Goal: Task Accomplishment & Management: Manage account settings

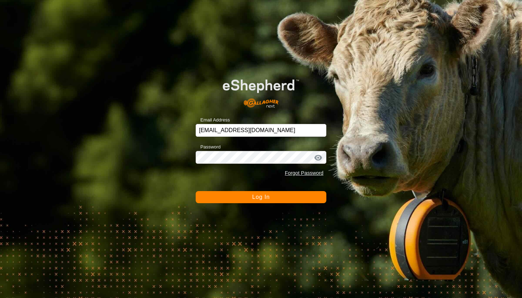
click at [243, 194] on button "Log In" at bounding box center [261, 197] width 131 height 12
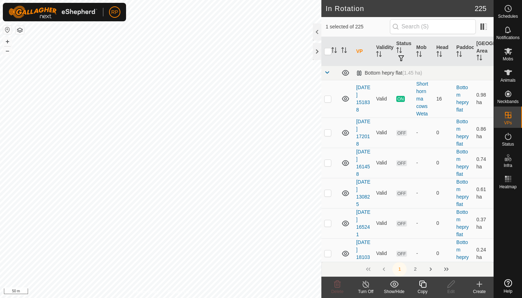
click at [418, 286] on icon at bounding box center [422, 284] width 9 height 9
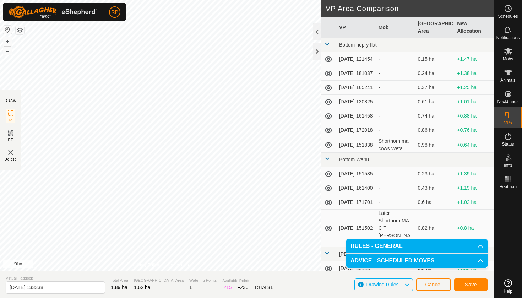
click at [469, 284] on span "Save" at bounding box center [470, 284] width 12 height 6
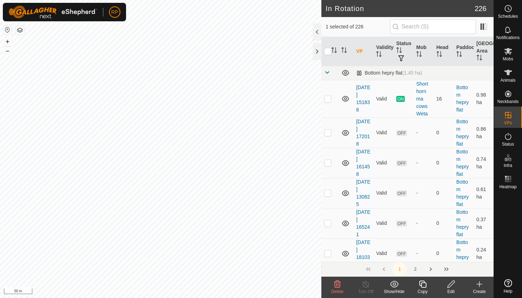
click at [450, 289] on div "Edit" at bounding box center [450, 291] width 28 height 6
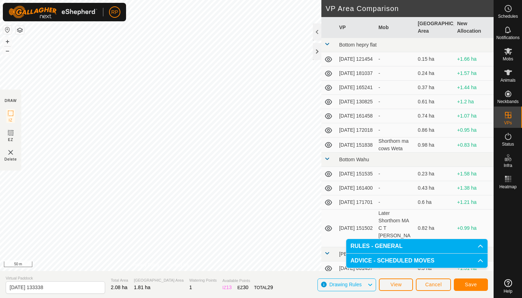
click at [471, 283] on span "Save" at bounding box center [470, 284] width 12 height 6
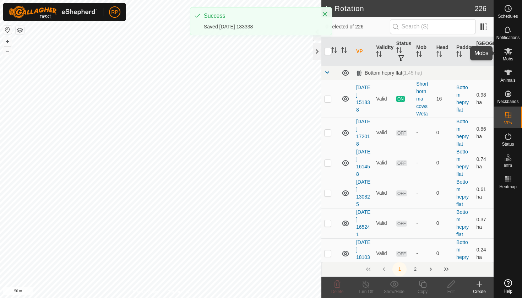
click at [506, 50] on icon at bounding box center [508, 51] width 8 height 7
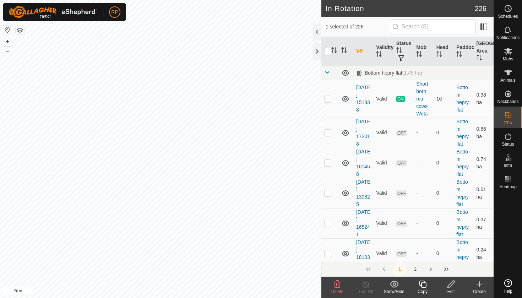
click at [423, 286] on icon at bounding box center [422, 284] width 9 height 9
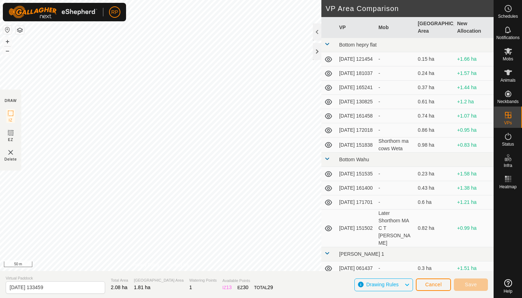
click at [427, 284] on span "Cancel" at bounding box center [433, 284] width 17 height 6
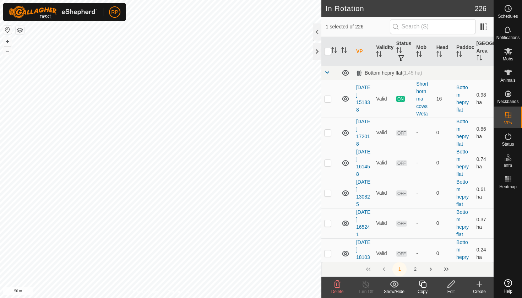
click at [448, 282] on icon at bounding box center [450, 284] width 9 height 9
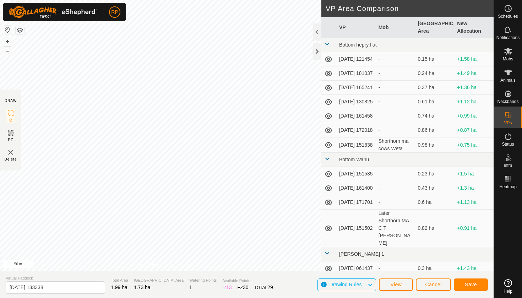
click at [462, 285] on button "Save" at bounding box center [470, 284] width 34 height 12
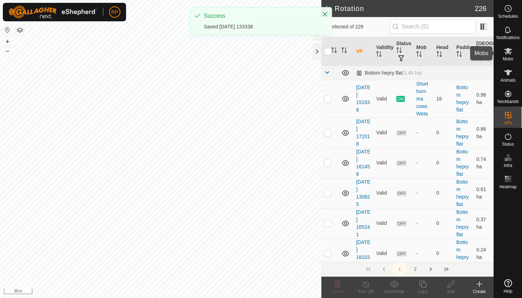
click at [512, 57] on span "Mobs" at bounding box center [507, 59] width 10 height 4
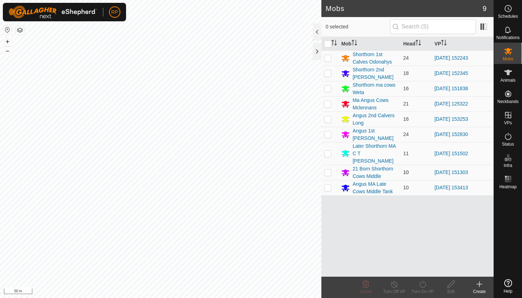
click at [328, 169] on p-checkbox at bounding box center [327, 172] width 7 height 6
checkbox input "true"
click at [426, 284] on icon at bounding box center [422, 284] width 9 height 9
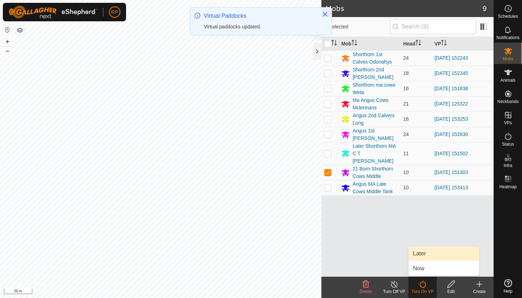
click at [426, 255] on link "Later" at bounding box center [443, 253] width 70 height 14
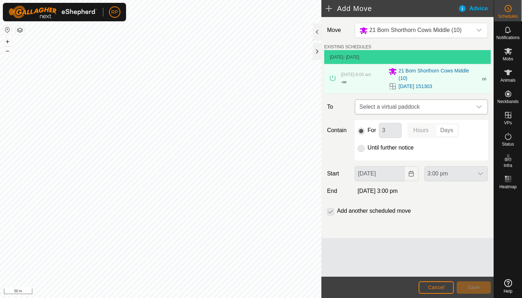
click at [394, 109] on span "Select a virtual paddock" at bounding box center [413, 107] width 115 height 14
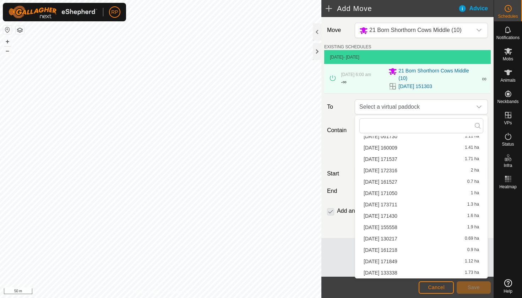
scroll to position [78, 0]
click at [384, 270] on li "[DATE] 133338 1.73 ha" at bounding box center [421, 272] width 124 height 11
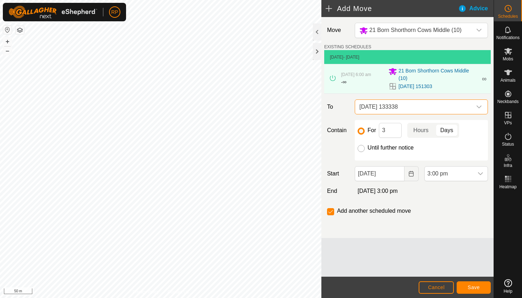
click at [358, 150] on input "Until further notice" at bounding box center [360, 148] width 7 height 7
radio input "true"
checkbox input "false"
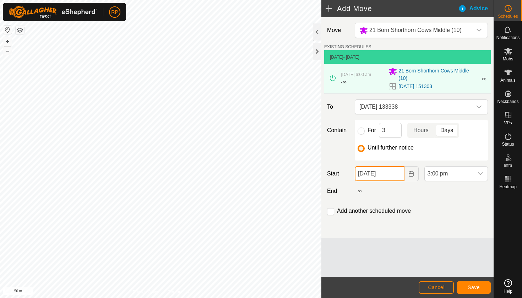
click at [373, 170] on input "[DATE]" at bounding box center [378, 173] width 49 height 15
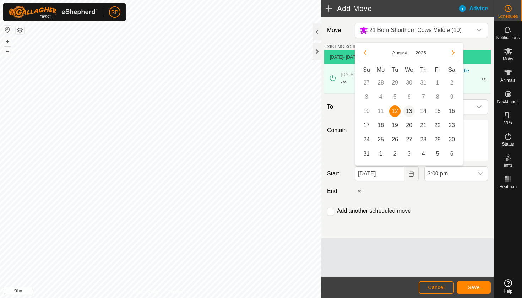
click at [412, 110] on span "13" at bounding box center [408, 110] width 11 height 11
type input "[DATE]"
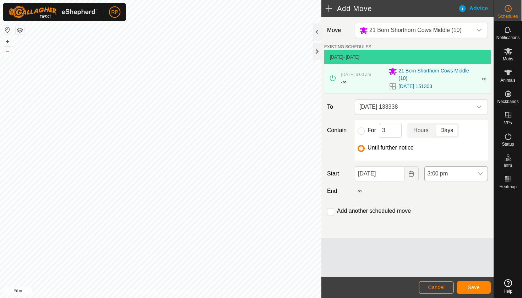
click at [441, 174] on span "3:00 pm" at bounding box center [448, 173] width 49 height 14
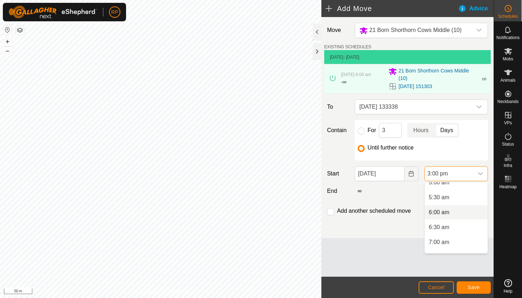
scroll to position [155, 0]
click at [445, 214] on li "6:00 am" at bounding box center [455, 213] width 63 height 14
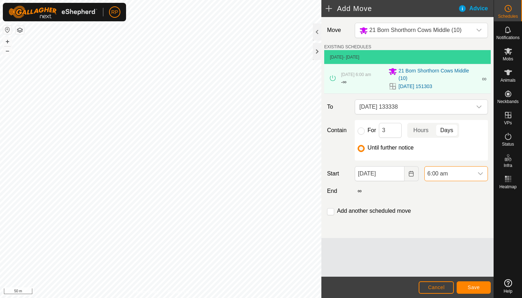
click at [474, 286] on span "Save" at bounding box center [473, 287] width 12 height 6
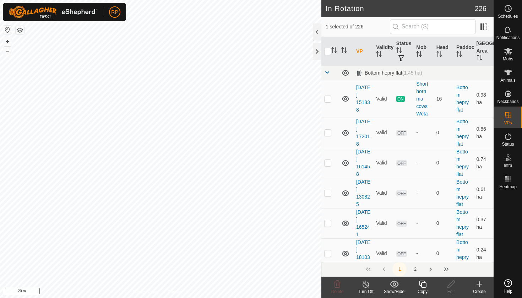
click at [422, 285] on icon at bounding box center [422, 284] width 9 height 9
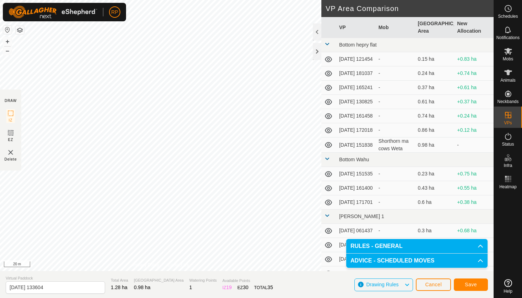
click at [472, 285] on span "Save" at bounding box center [470, 284] width 12 height 6
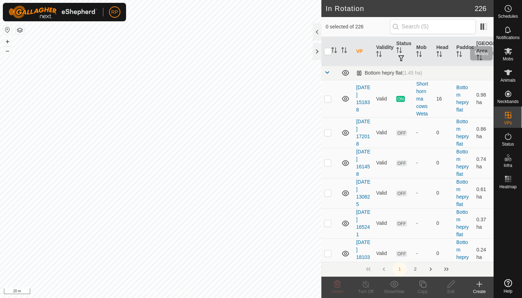
click at [511, 52] on icon at bounding box center [508, 51] width 8 height 7
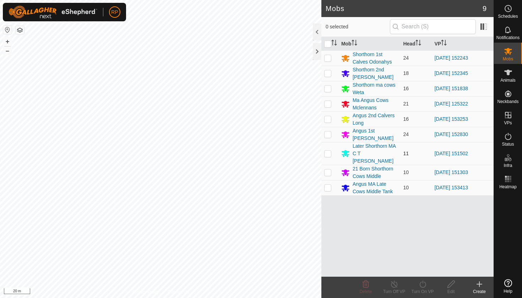
click at [328, 150] on p-checkbox at bounding box center [327, 153] width 7 height 6
checkbox input "true"
click at [421, 290] on div "Turn On VP" at bounding box center [422, 291] width 28 height 6
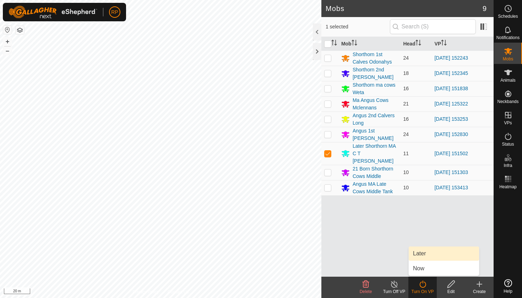
click at [430, 257] on link "Later" at bounding box center [443, 253] width 70 height 14
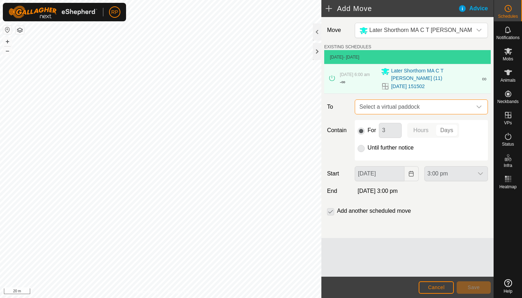
click at [408, 104] on span "Select a virtual paddock" at bounding box center [413, 107] width 115 height 14
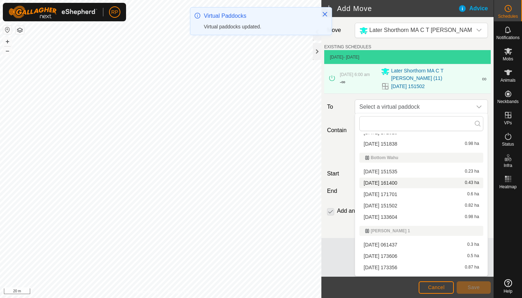
scroll to position [83, 0]
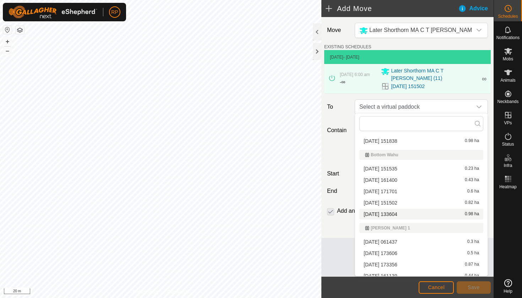
click at [389, 211] on li "[DATE] 133604 0.98 ha" at bounding box center [421, 214] width 124 height 11
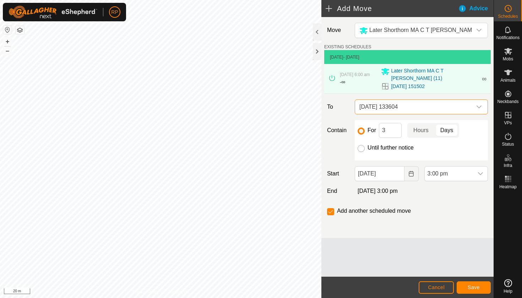
click at [360, 147] on input "Until further notice" at bounding box center [360, 148] width 7 height 7
radio input "true"
checkbox input "false"
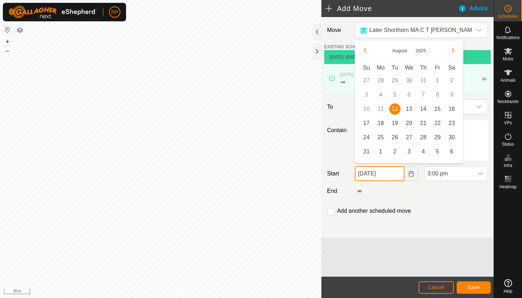
click at [373, 171] on input "[DATE]" at bounding box center [378, 173] width 49 height 15
click at [407, 109] on span "13" at bounding box center [408, 108] width 11 height 11
type input "[DATE]"
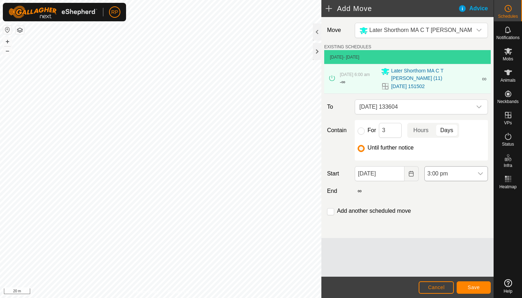
click at [443, 176] on span "3:00 pm" at bounding box center [448, 173] width 49 height 14
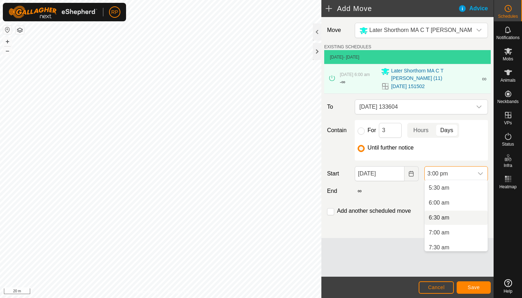
scroll to position [160, 0]
click at [440, 208] on li "6:00 am" at bounding box center [455, 205] width 63 height 14
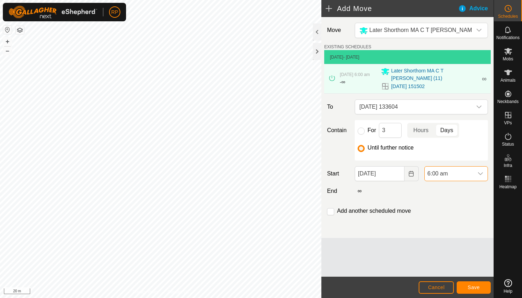
click at [477, 285] on span "Save" at bounding box center [473, 287] width 12 height 6
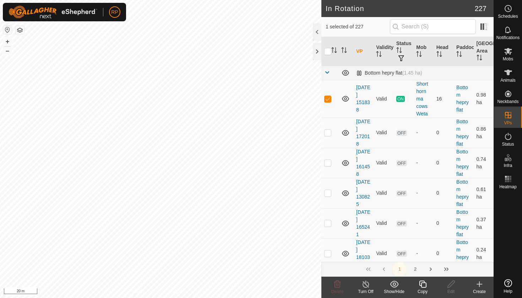
click at [422, 286] on icon at bounding box center [422, 284] width 9 height 9
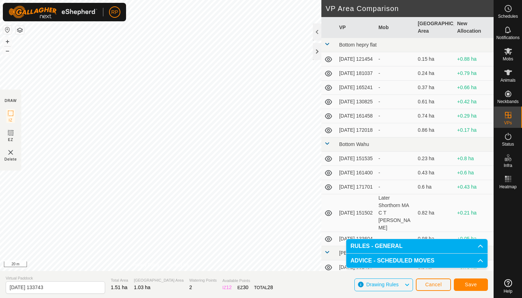
click at [468, 285] on span "Save" at bounding box center [470, 284] width 12 height 6
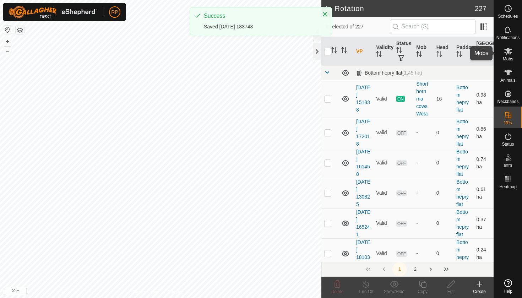
click at [511, 53] on icon at bounding box center [508, 51] width 9 height 9
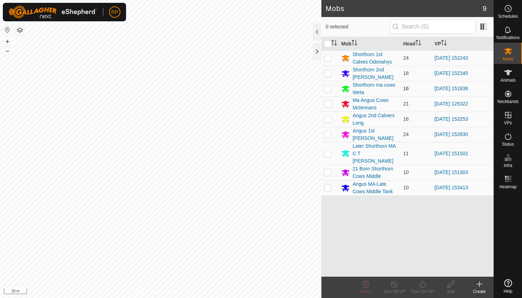
click at [328, 88] on p-checkbox at bounding box center [327, 89] width 7 height 6
checkbox input "true"
click at [422, 285] on icon at bounding box center [422, 284] width 9 height 9
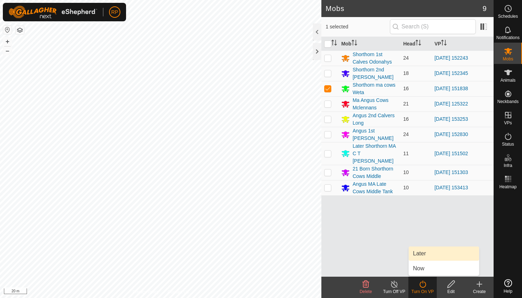
click at [440, 253] on link "Later" at bounding box center [443, 253] width 70 height 14
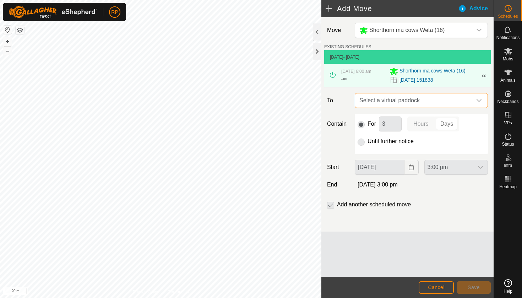
click at [423, 103] on span "Select a virtual paddock" at bounding box center [413, 100] width 115 height 14
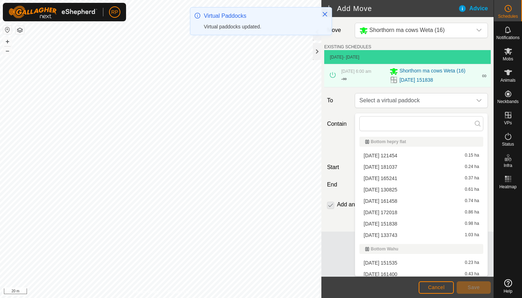
click at [398, 235] on li "[DATE] 133743 1.03 ha" at bounding box center [421, 235] width 124 height 11
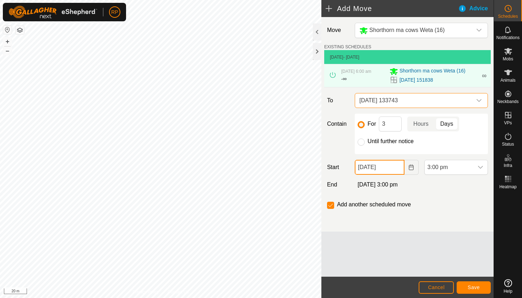
click at [380, 170] on input "[DATE]" at bounding box center [378, 167] width 49 height 15
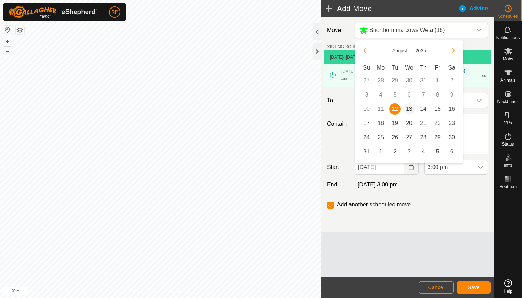
click at [409, 109] on span "13" at bounding box center [408, 108] width 11 height 11
type input "[DATE]"
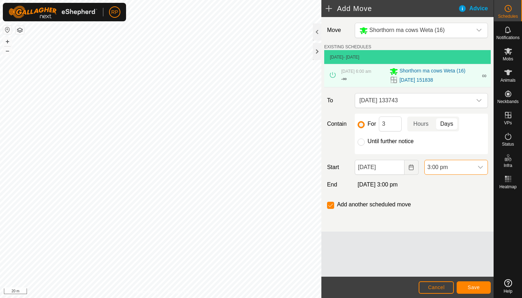
click at [446, 171] on span "3:00 pm" at bounding box center [448, 167] width 49 height 14
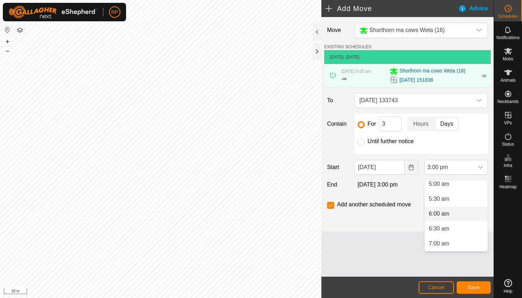
click at [439, 215] on li "6:00 am" at bounding box center [455, 214] width 63 height 14
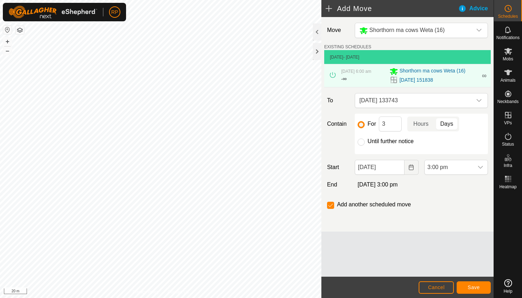
scroll to position [390, 0]
click at [361, 145] on input "Until further notice" at bounding box center [360, 141] width 7 height 7
radio input "true"
checkbox input "false"
click at [477, 287] on span "Save" at bounding box center [473, 287] width 12 height 6
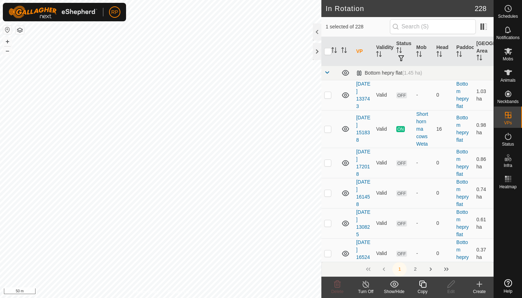
click at [421, 285] on icon at bounding box center [422, 283] width 7 height 7
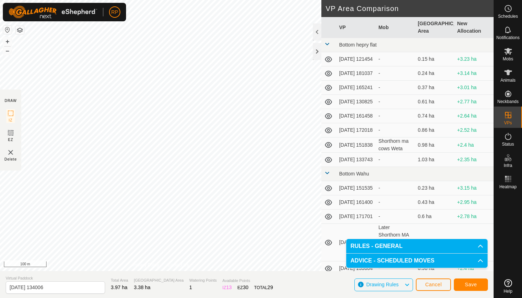
click at [472, 281] on button "Save" at bounding box center [470, 284] width 34 height 12
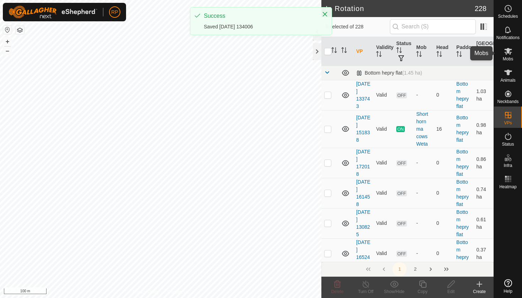
click at [512, 53] on icon at bounding box center [508, 51] width 9 height 9
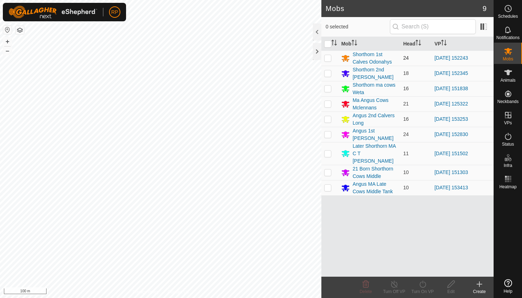
click at [327, 57] on p-checkbox at bounding box center [327, 58] width 7 height 6
checkbox input "true"
click at [419, 285] on icon at bounding box center [422, 284] width 9 height 9
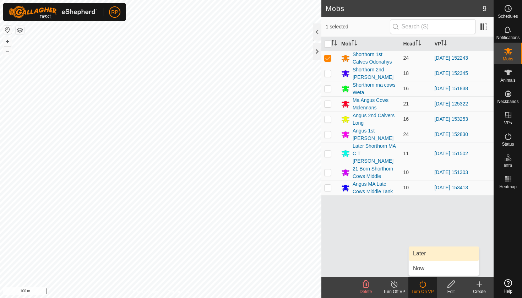
click at [428, 254] on link "Later" at bounding box center [443, 253] width 70 height 14
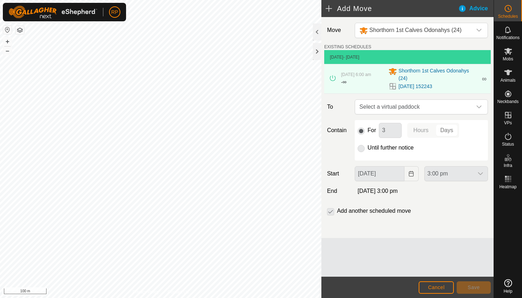
click at [411, 109] on span "Select a virtual paddock" at bounding box center [413, 107] width 115 height 14
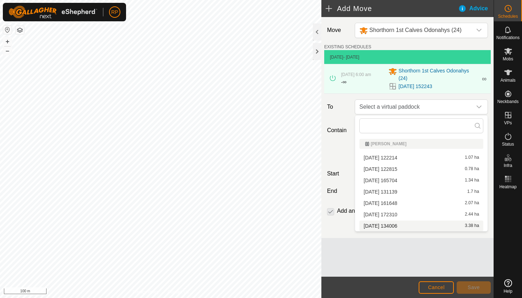
click at [394, 225] on li "[DATE] 134006 3.38 ha" at bounding box center [421, 225] width 124 height 11
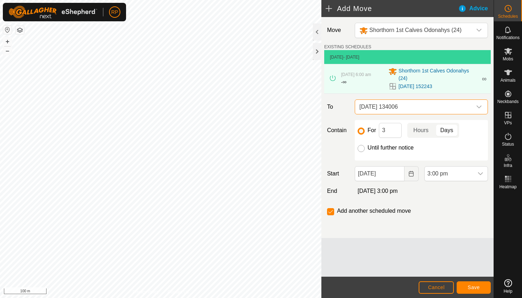
click at [361, 148] on input "Until further notice" at bounding box center [360, 148] width 7 height 7
radio input "true"
checkbox input "false"
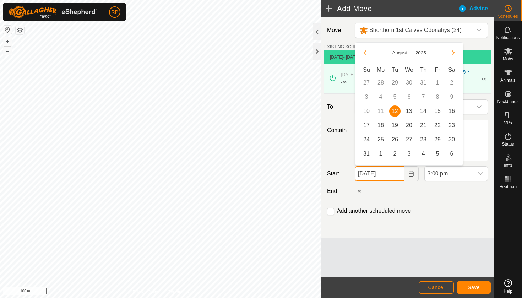
click at [378, 175] on input "[DATE]" at bounding box center [378, 173] width 49 height 15
click at [408, 111] on span "13" at bounding box center [408, 110] width 11 height 11
type input "[DATE]"
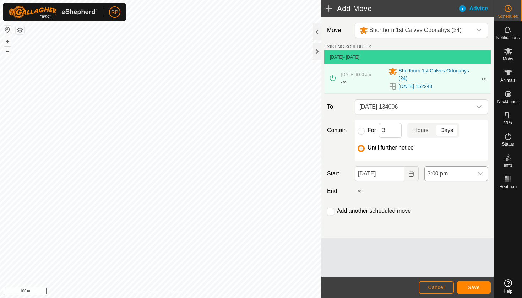
click at [442, 171] on span "3:00 pm" at bounding box center [448, 173] width 49 height 14
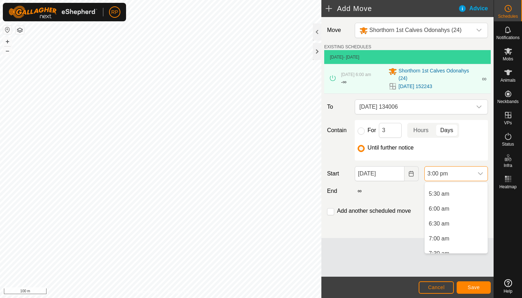
scroll to position [155, 0]
click at [438, 214] on li "6:00 am" at bounding box center [455, 213] width 63 height 14
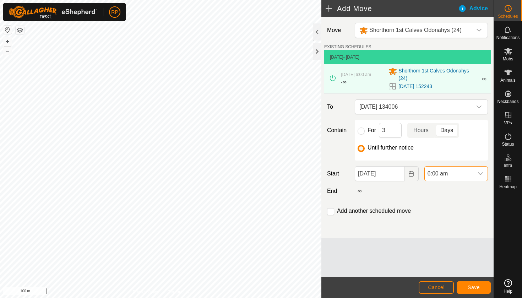
click at [468, 285] on span "Save" at bounding box center [473, 287] width 12 height 6
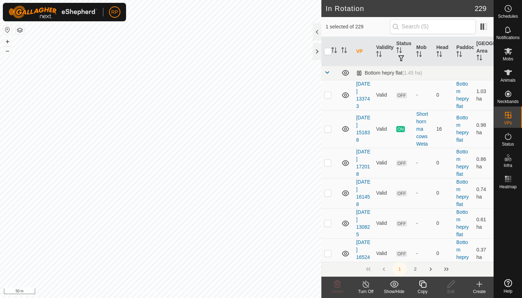
click at [425, 288] on div "Copy" at bounding box center [422, 291] width 28 height 6
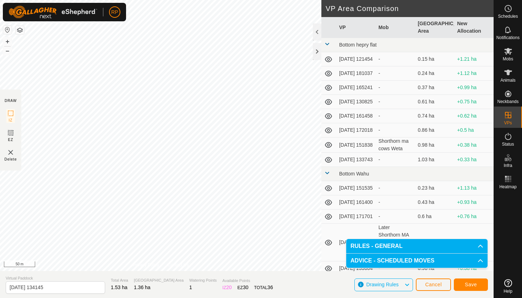
click at [473, 284] on span "Save" at bounding box center [470, 284] width 12 height 6
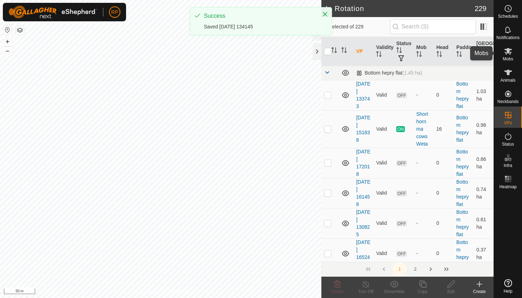
click at [510, 53] on icon at bounding box center [508, 51] width 8 height 7
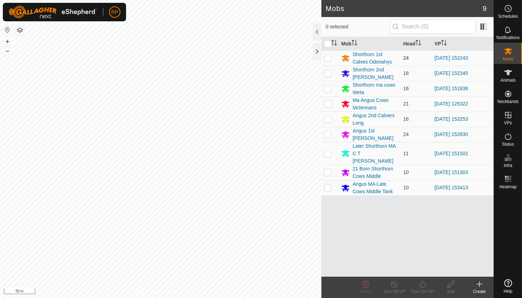
click at [327, 57] on p-checkbox at bounding box center [327, 58] width 7 height 6
checkbox input "true"
click at [423, 286] on icon at bounding box center [422, 284] width 9 height 9
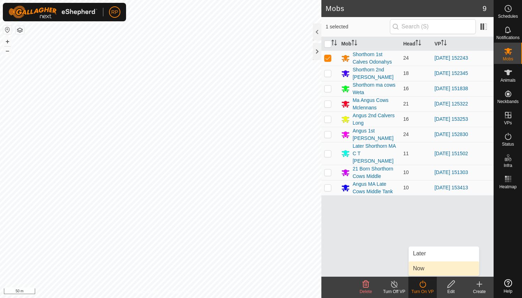
click at [423, 264] on link "Now" at bounding box center [443, 268] width 70 height 14
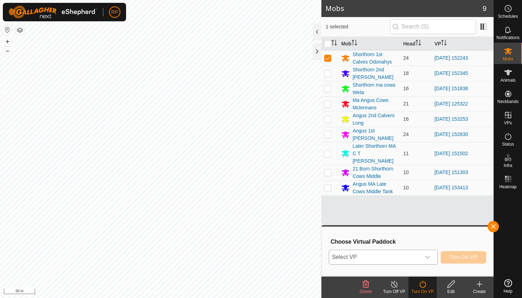
click at [413, 258] on span "Select VP" at bounding box center [374, 257] width 91 height 14
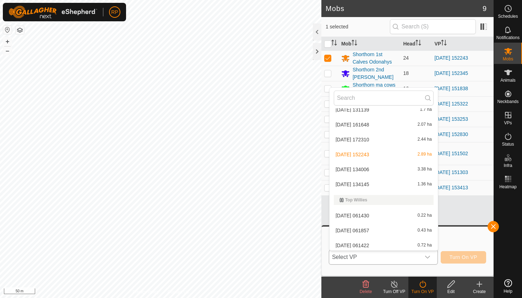
scroll to position [2972, 0]
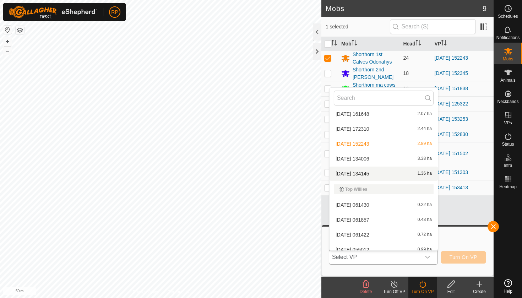
click at [372, 175] on li "[DATE] 134145 1.36 ha" at bounding box center [383, 173] width 108 height 14
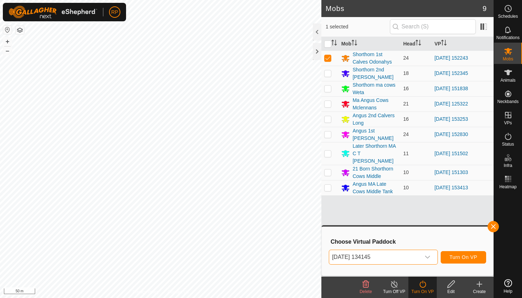
click at [463, 257] on span "Turn On VP" at bounding box center [463, 257] width 28 height 6
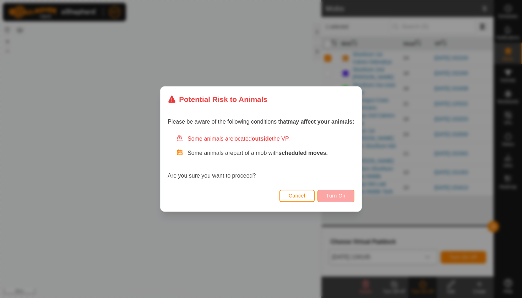
click at [341, 199] on button "Turn On" at bounding box center [335, 195] width 37 height 12
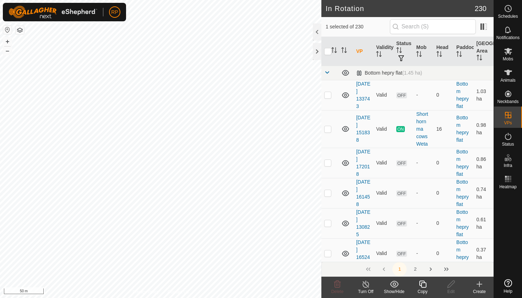
click at [424, 285] on icon at bounding box center [422, 284] width 9 height 9
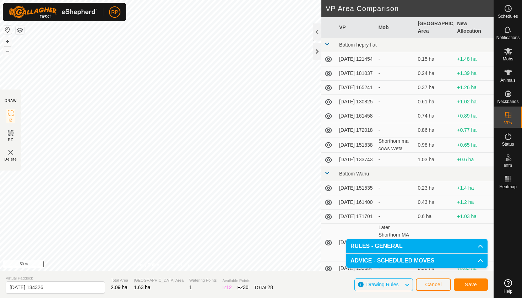
click at [477, 285] on button "Save" at bounding box center [470, 284] width 34 height 12
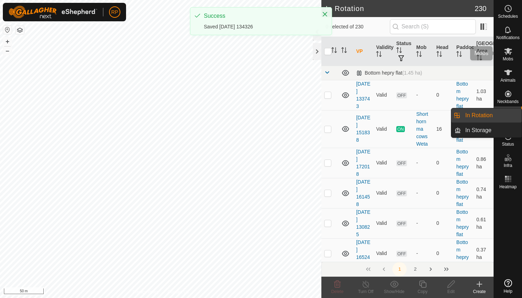
click at [510, 53] on icon at bounding box center [508, 51] width 8 height 7
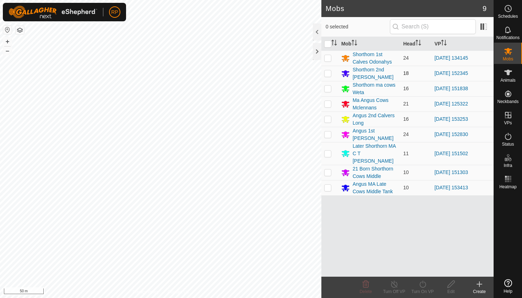
click at [328, 72] on p-checkbox at bounding box center [327, 73] width 7 height 6
checkbox input "true"
click at [428, 289] on div "Turn On VP" at bounding box center [422, 291] width 28 height 6
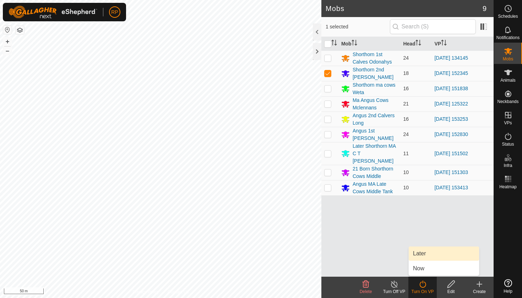
click at [424, 249] on link "Later" at bounding box center [443, 253] width 70 height 14
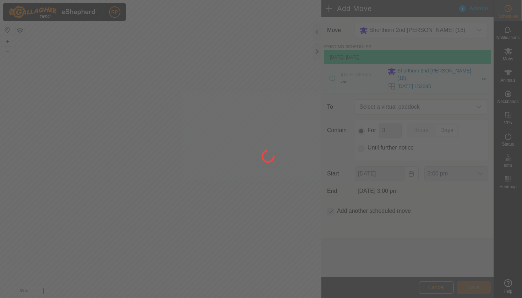
click at [405, 107] on div at bounding box center [261, 149] width 522 height 298
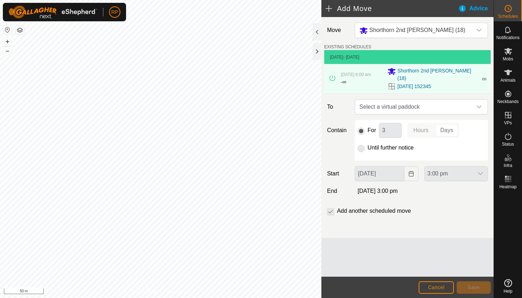
click at [405, 107] on span "Select a virtual paddock" at bounding box center [413, 107] width 115 height 14
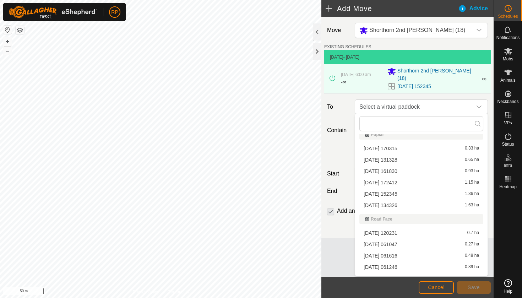
scroll to position [2016, 0]
click at [398, 203] on li "[DATE] 134326 1.63 ha" at bounding box center [421, 204] width 124 height 11
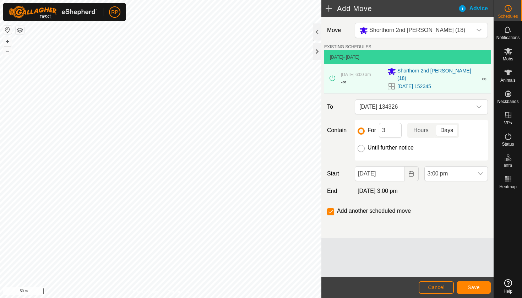
click at [363, 148] on input "Until further notice" at bounding box center [360, 148] width 7 height 7
radio input "true"
checkbox input "false"
click at [381, 175] on input "[DATE]" at bounding box center [378, 173] width 49 height 15
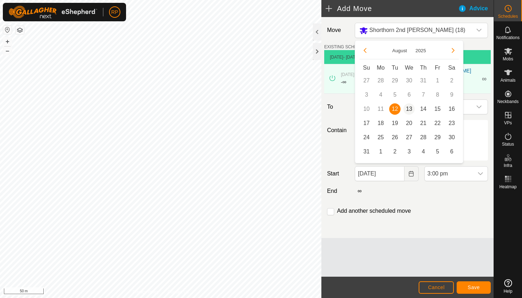
click at [410, 109] on span "13" at bounding box center [408, 108] width 11 height 11
type input "[DATE]"
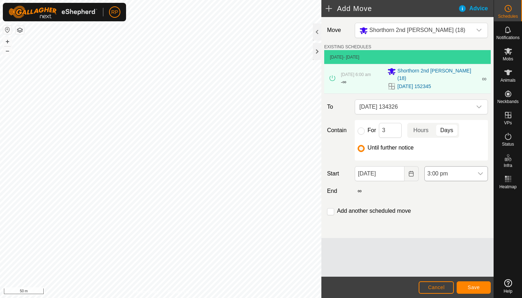
click at [447, 168] on span "3:00 pm" at bounding box center [448, 173] width 49 height 14
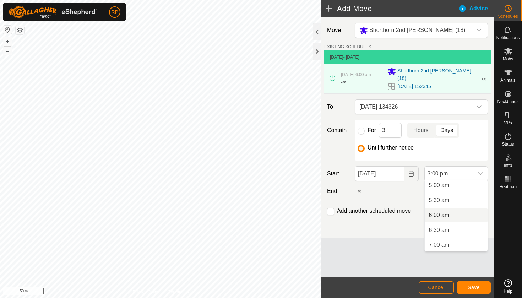
click at [442, 216] on li "6:00 am" at bounding box center [455, 215] width 63 height 14
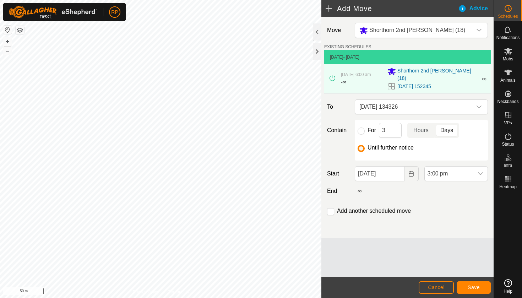
scroll to position [390, 0]
click at [473, 287] on span "Save" at bounding box center [473, 287] width 12 height 6
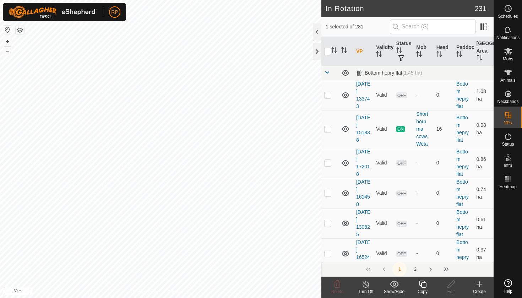
click at [423, 290] on div "Copy" at bounding box center [422, 291] width 28 height 6
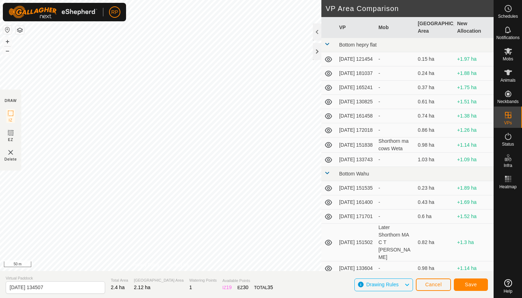
click at [476, 285] on span "Save" at bounding box center [470, 284] width 12 height 6
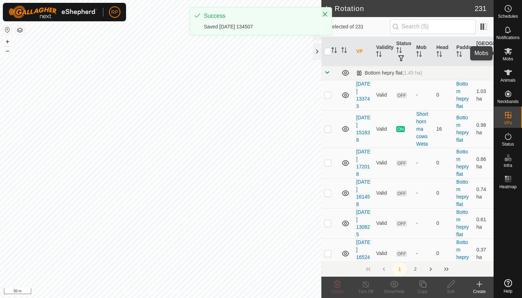
click at [509, 54] on icon at bounding box center [508, 51] width 8 height 7
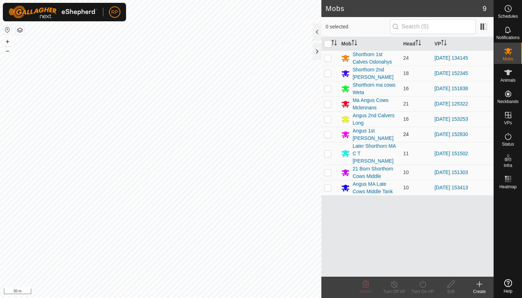
click at [329, 134] on p-checkbox at bounding box center [327, 134] width 7 height 6
checkbox input "true"
click at [424, 282] on icon at bounding box center [422, 284] width 9 height 9
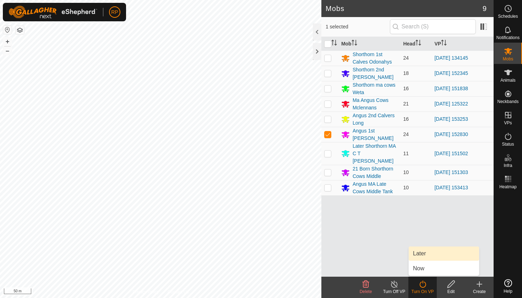
click at [427, 255] on link "Later" at bounding box center [443, 253] width 70 height 14
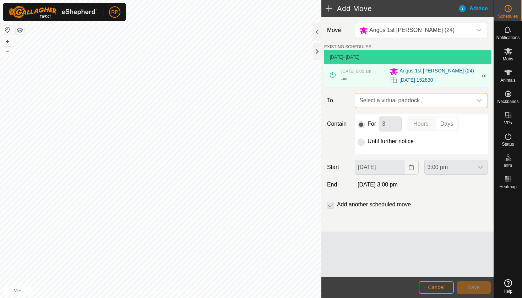
click at [409, 106] on span "Select a virtual paddock" at bounding box center [413, 100] width 115 height 14
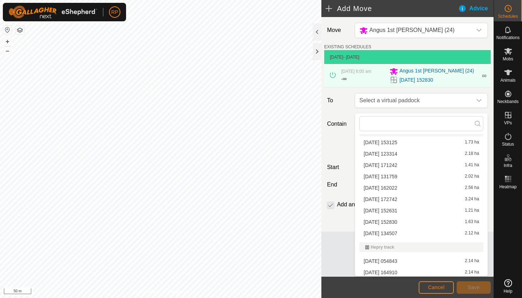
scroll to position [630, 0]
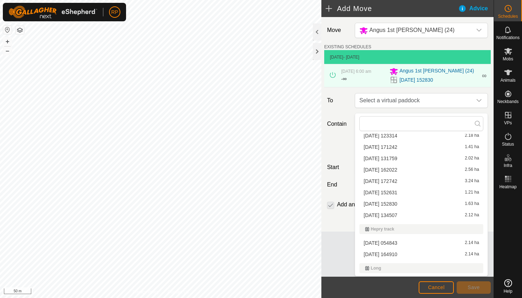
click at [406, 216] on li "[DATE] 134507 2.12 ha" at bounding box center [421, 215] width 124 height 11
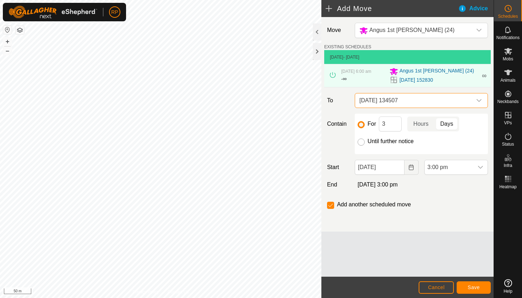
click at [361, 145] on input "Until further notice" at bounding box center [360, 141] width 7 height 7
radio input "true"
checkbox input "false"
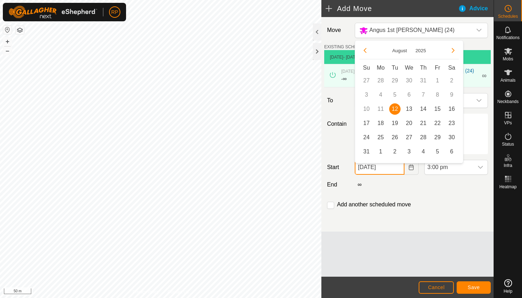
click at [378, 173] on input "[DATE]" at bounding box center [378, 167] width 49 height 15
click at [409, 109] on span "13" at bounding box center [408, 108] width 11 height 11
type input "[DATE]"
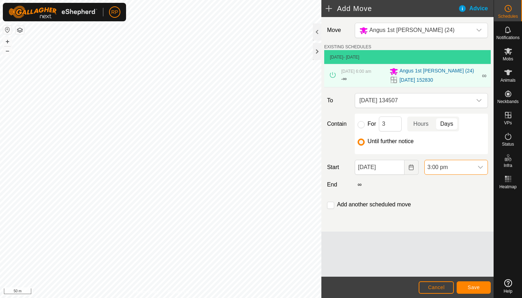
click at [444, 169] on span "3:00 pm" at bounding box center [448, 167] width 49 height 14
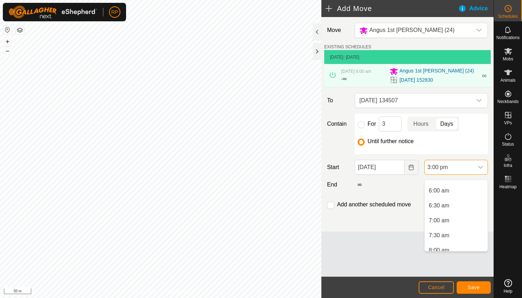
scroll to position [175, 0]
click at [440, 193] on li "6:00 am" at bounding box center [455, 191] width 63 height 14
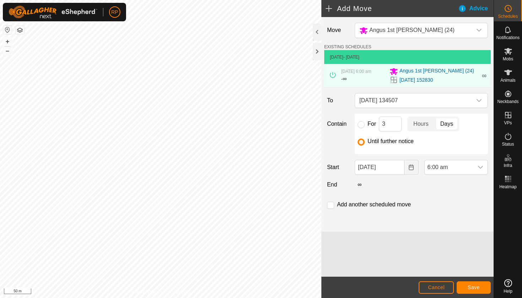
click at [475, 286] on span "Save" at bounding box center [473, 287] width 12 height 6
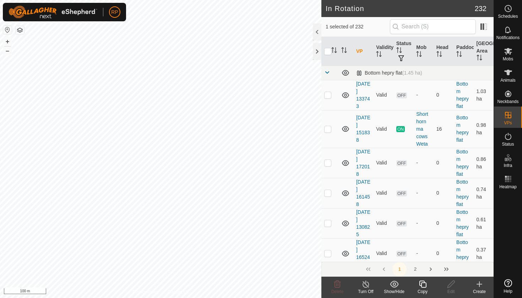
click at [422, 286] on icon at bounding box center [422, 284] width 9 height 9
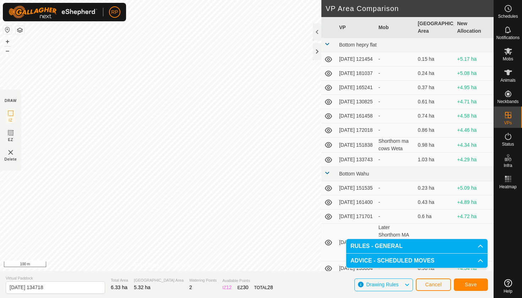
click at [473, 282] on span "Save" at bounding box center [470, 284] width 12 height 6
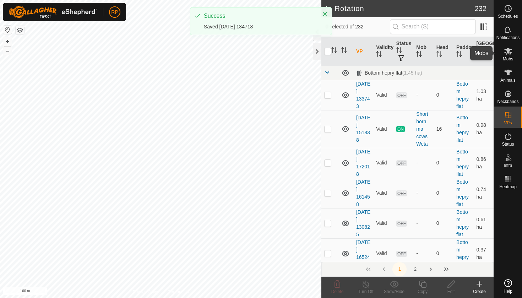
click at [512, 55] on icon at bounding box center [508, 51] width 9 height 9
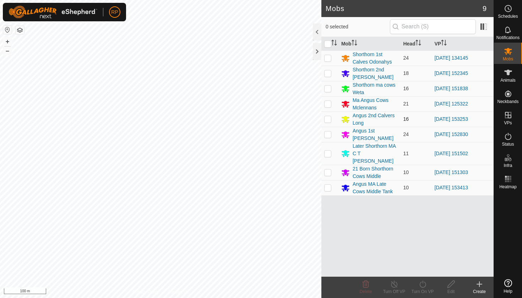
click at [329, 121] on p-checkbox at bounding box center [327, 119] width 7 height 6
checkbox input "true"
click at [422, 284] on icon at bounding box center [422, 284] width 9 height 9
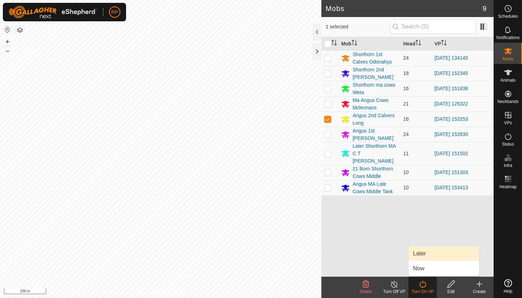
click at [423, 257] on link "Later" at bounding box center [443, 253] width 70 height 14
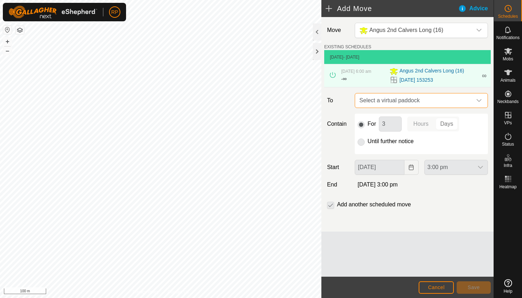
click at [414, 105] on span "Select a virtual paddock" at bounding box center [413, 100] width 115 height 14
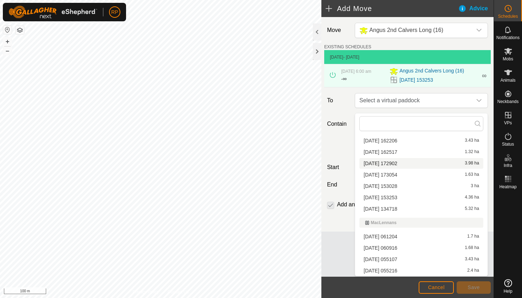
scroll to position [1012, 0]
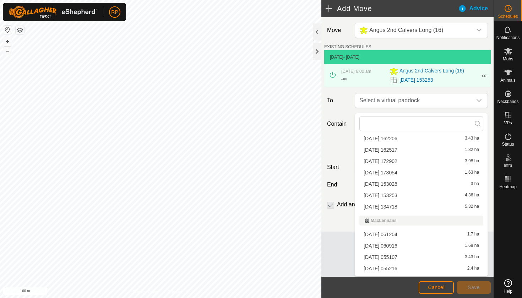
click at [398, 207] on li "[DATE] 134718 5.32 ha" at bounding box center [421, 206] width 124 height 11
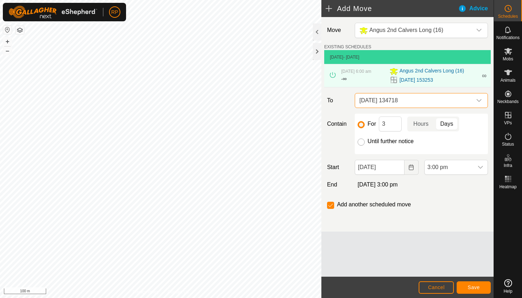
click at [359, 145] on input "Until further notice" at bounding box center [360, 141] width 7 height 7
radio input "true"
checkbox input "false"
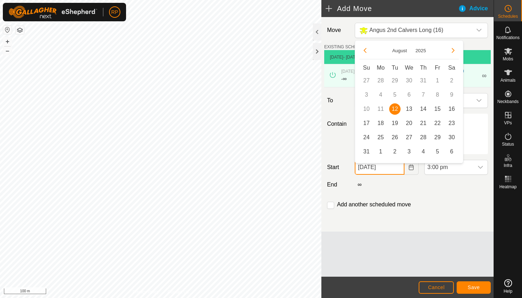
click at [375, 171] on input "[DATE]" at bounding box center [378, 167] width 49 height 15
click at [408, 111] on span "13" at bounding box center [408, 108] width 11 height 11
type input "[DATE]"
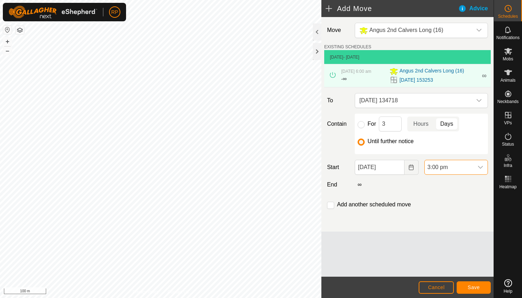
click at [435, 168] on span "3:00 pm" at bounding box center [448, 167] width 49 height 14
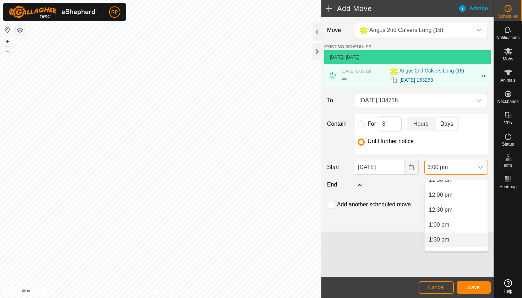
scroll to position [347, 0]
click at [437, 190] on li "6:00 am" at bounding box center [455, 191] width 63 height 14
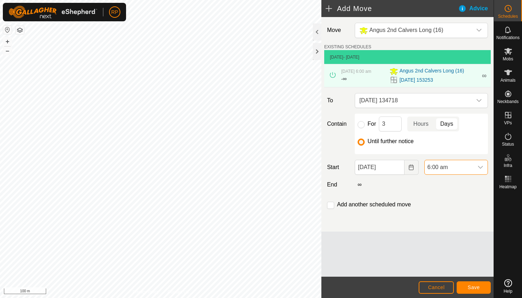
scroll to position [390, 0]
click at [477, 286] on span "Save" at bounding box center [473, 287] width 12 height 6
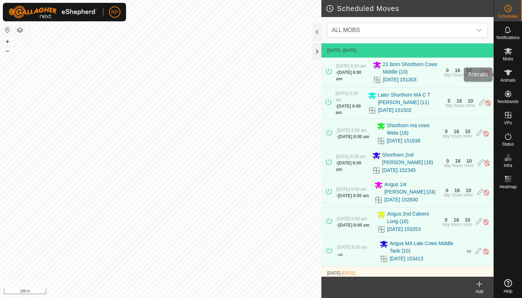
click at [507, 79] on span "Animals" at bounding box center [507, 80] width 15 height 4
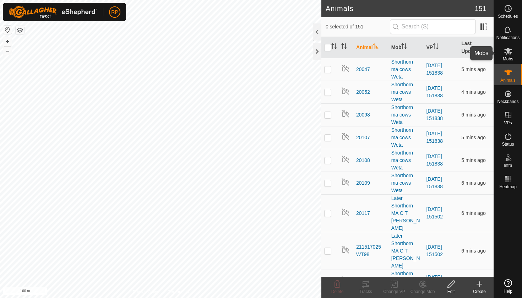
click at [507, 55] on es-mob-svg-icon at bounding box center [507, 50] width 13 height 11
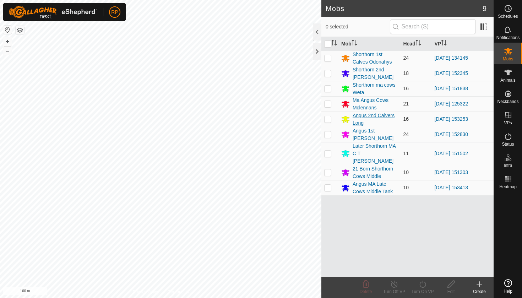
click at [363, 116] on div "Angus 2nd Calvers Long" at bounding box center [374, 119] width 45 height 15
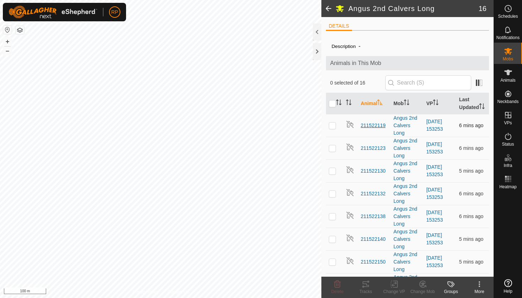
click at [372, 125] on span "211522119" at bounding box center [373, 125] width 25 height 7
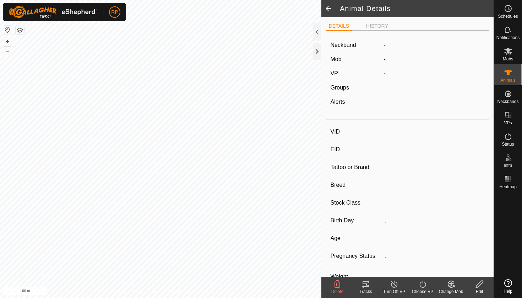
type input "211522119"
type input "-"
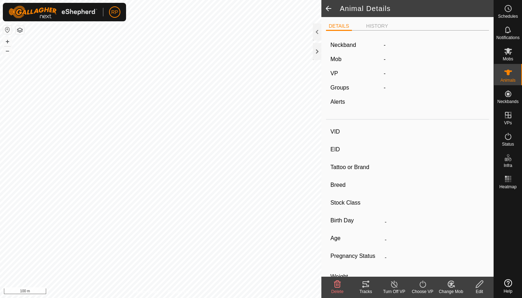
type input "0 kg"
type input "-"
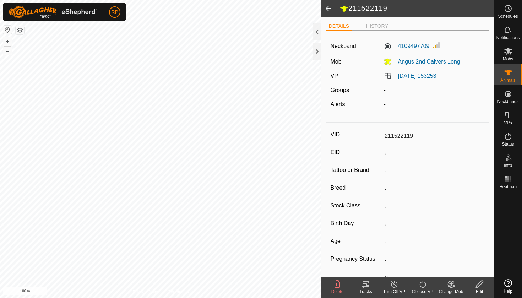
click at [379, 20] on div "DETAILS HISTORY Neckband 4109497709 Mob Angus 2nd Calvers Long VP [DATE] 153253…" at bounding box center [407, 146] width 172 height 259
click at [379, 27] on li "HISTORY" at bounding box center [377, 26] width 28 height 9
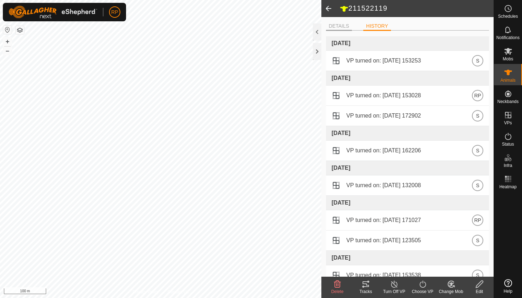
click at [342, 25] on li "DETAILS" at bounding box center [339, 26] width 26 height 9
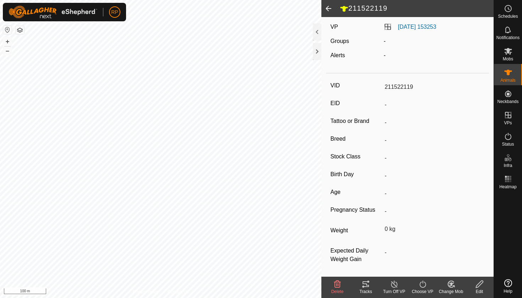
scroll to position [49, 0]
click at [363, 290] on div "Tracks" at bounding box center [365, 291] width 28 height 6
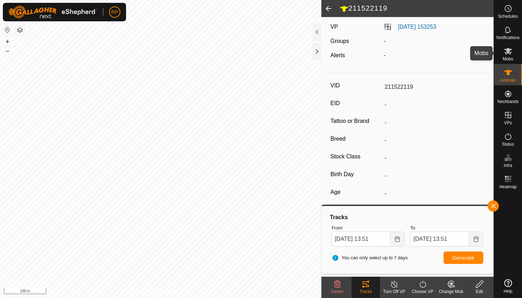
click at [512, 57] on span "Mobs" at bounding box center [507, 59] width 10 height 4
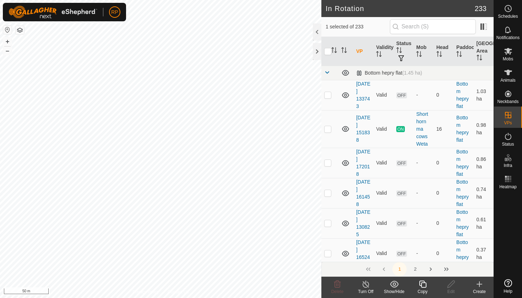
click at [420, 281] on icon at bounding box center [422, 284] width 9 height 9
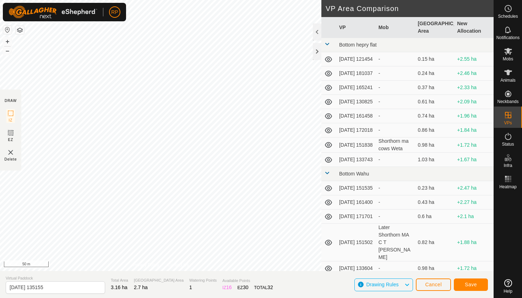
click at [472, 284] on span "Save" at bounding box center [470, 284] width 12 height 6
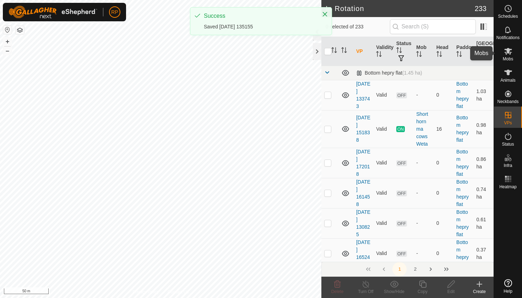
click at [507, 55] on icon at bounding box center [508, 51] width 9 height 9
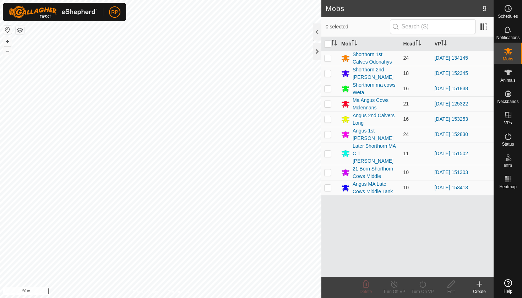
click at [329, 75] on p-checkbox at bounding box center [327, 73] width 7 height 6
checkbox input "true"
click at [420, 286] on icon at bounding box center [422, 283] width 6 height 7
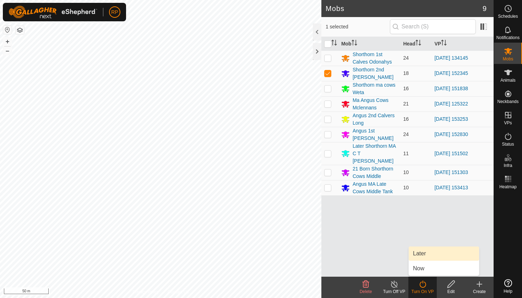
click at [427, 254] on link "Later" at bounding box center [443, 253] width 70 height 14
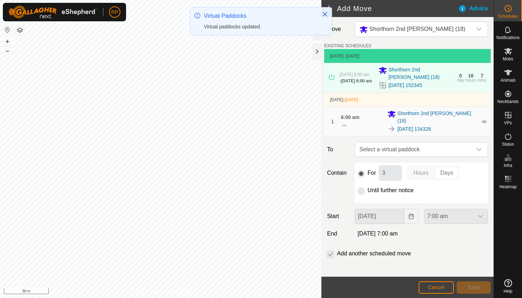
scroll to position [1, 0]
click at [411, 145] on span "Select a virtual paddock" at bounding box center [413, 150] width 115 height 14
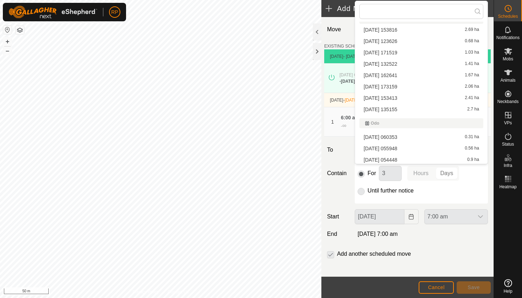
scroll to position [1737, 0]
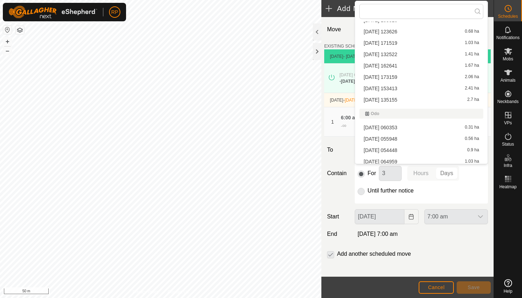
click at [391, 99] on li "[DATE] 135155 2.7 ha" at bounding box center [421, 99] width 124 height 11
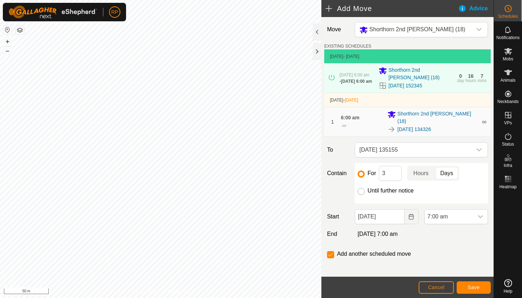
click at [359, 188] on input "Until further notice" at bounding box center [360, 191] width 7 height 7
radio input "true"
checkbox input "false"
click at [370, 214] on input "[DATE]" at bounding box center [378, 216] width 49 height 15
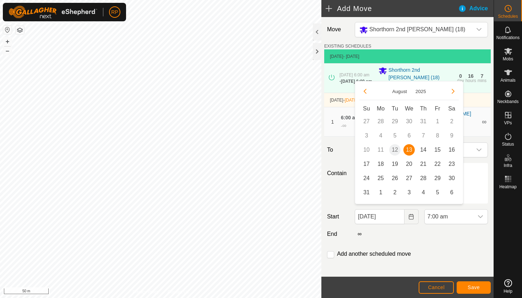
click at [409, 149] on span "13" at bounding box center [408, 149] width 11 height 11
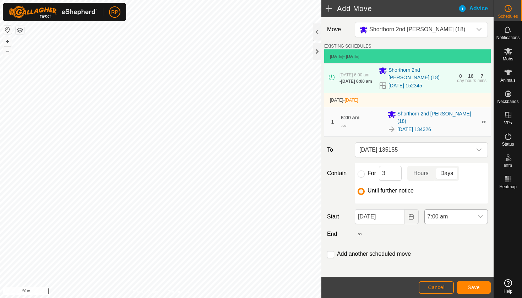
click at [446, 216] on span "7:00 am" at bounding box center [448, 216] width 49 height 14
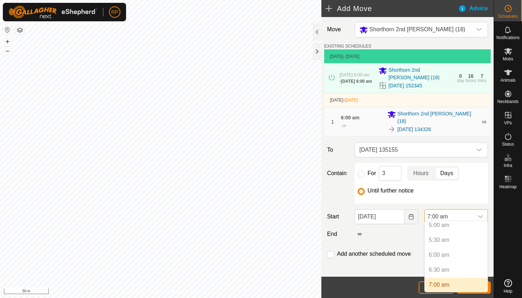
scroll to position [123, 0]
click at [410, 214] on icon "Choose Date" at bounding box center [410, 217] width 5 height 6
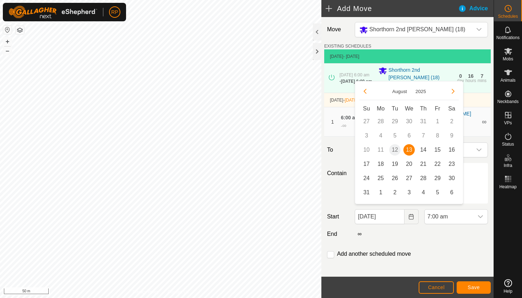
click at [408, 150] on span "13" at bounding box center [408, 149] width 11 height 11
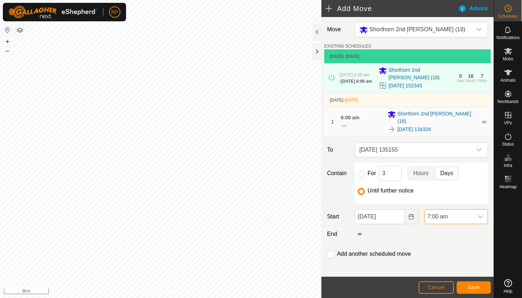
click at [437, 213] on span "7:00 am" at bounding box center [448, 216] width 49 height 14
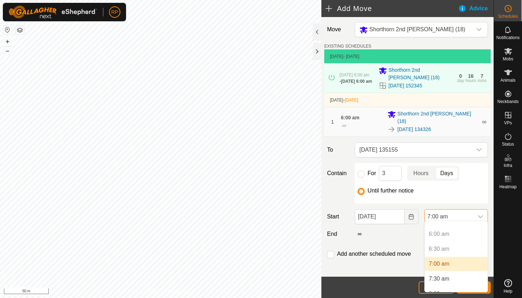
scroll to position [171, 0]
click at [440, 236] on p-selectitem "6:00 am" at bounding box center [455, 236] width 63 height 14
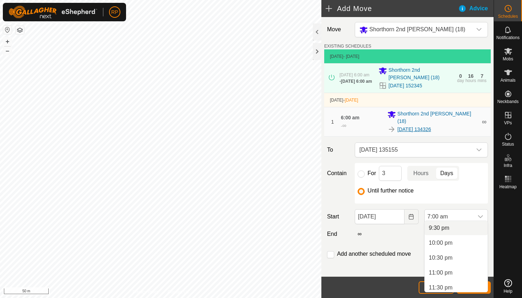
click at [431, 126] on link "[DATE] 134326" at bounding box center [414, 129] width 34 height 7
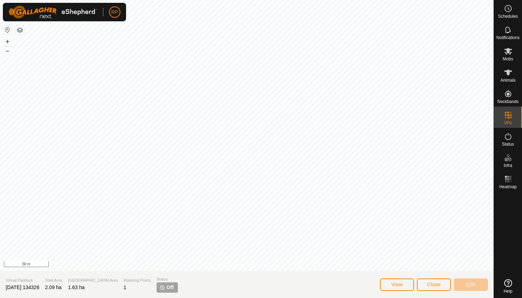
click at [427, 284] on span "Close" at bounding box center [433, 284] width 13 height 6
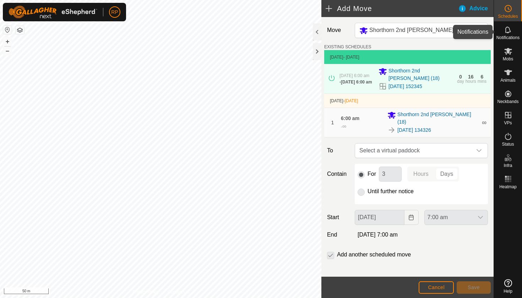
click at [511, 36] on span "Notifications" at bounding box center [507, 37] width 23 height 4
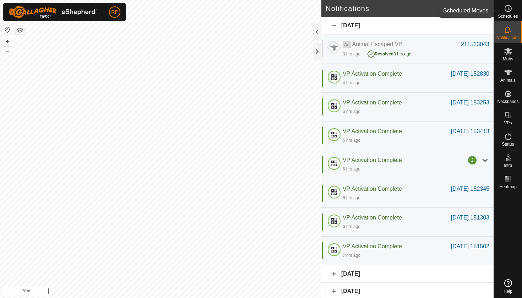
click at [507, 6] on circle at bounding box center [508, 8] width 6 height 6
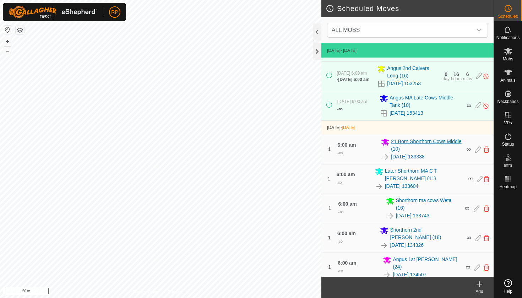
scroll to position [142, 0]
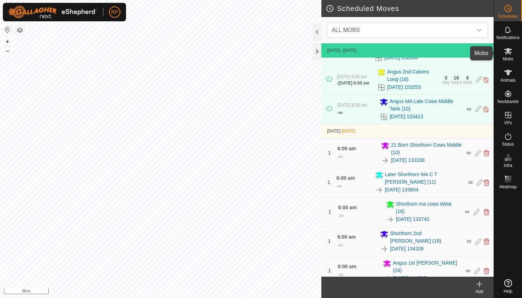
click at [509, 56] on es-mob-svg-icon at bounding box center [507, 50] width 13 height 11
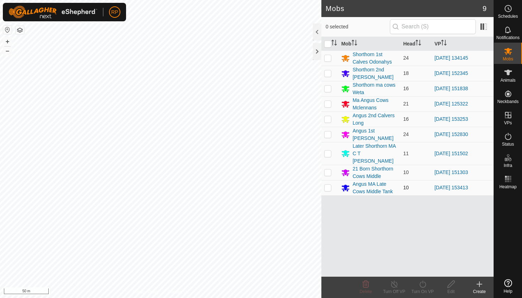
click at [326, 185] on p-checkbox at bounding box center [327, 188] width 7 height 6
checkbox input "true"
click at [420, 285] on icon at bounding box center [422, 284] width 9 height 9
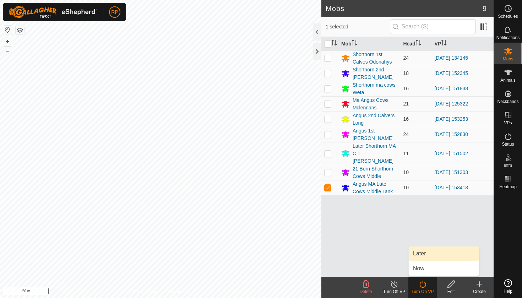
click at [431, 255] on link "Later" at bounding box center [443, 253] width 70 height 14
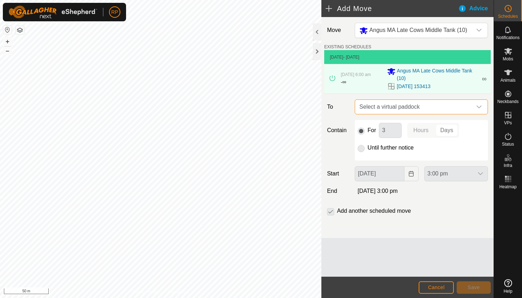
click at [412, 107] on span "Select a virtual paddock" at bounding box center [413, 107] width 115 height 14
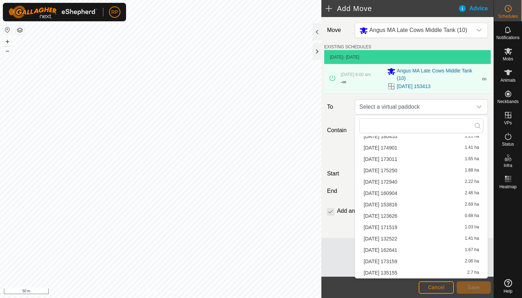
scroll to position [101, 0]
click at [392, 272] on li "[DATE] 135155 2.7 ha" at bounding box center [421, 272] width 124 height 11
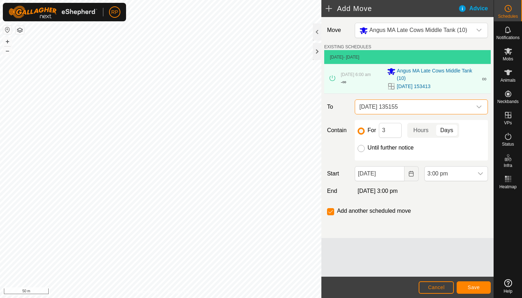
click at [361, 146] on input "Until further notice" at bounding box center [360, 148] width 7 height 7
radio input "true"
checkbox input "false"
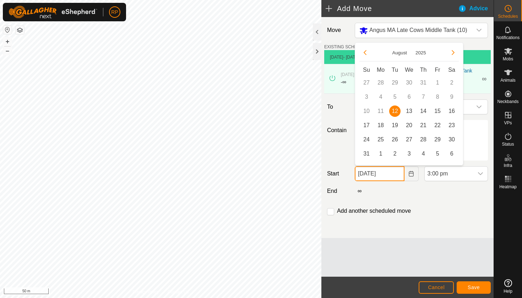
click at [382, 178] on input "[DATE]" at bounding box center [378, 173] width 49 height 15
click at [410, 114] on span "13" at bounding box center [408, 110] width 11 height 11
type input "[DATE]"
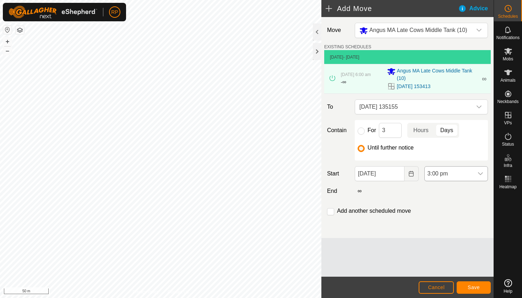
click at [444, 172] on span "3:00 pm" at bounding box center [448, 173] width 49 height 14
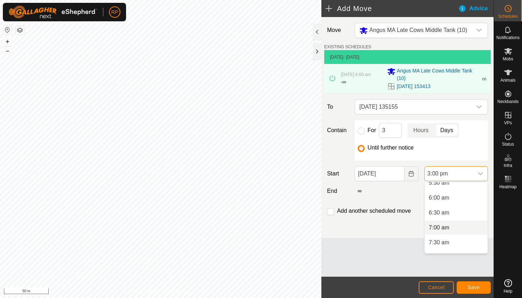
scroll to position [162, 0]
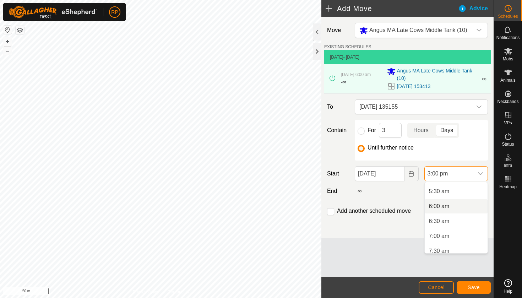
click at [445, 208] on span "6:00 am" at bounding box center [439, 206] width 21 height 9
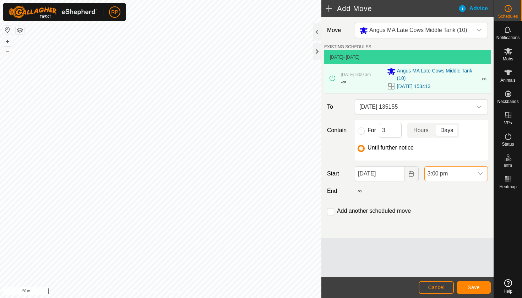
scroll to position [390, 0]
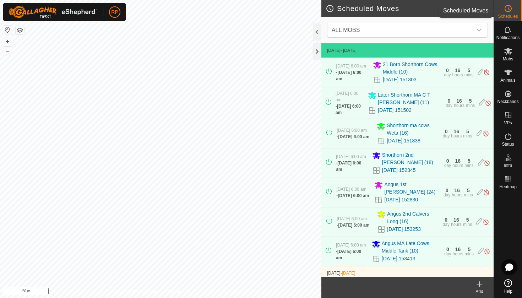
click at [509, 11] on circle at bounding box center [508, 8] width 6 height 6
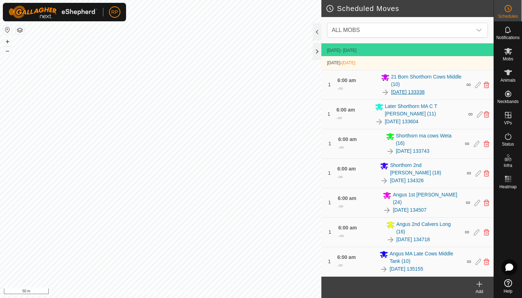
scroll to position [223, 0]
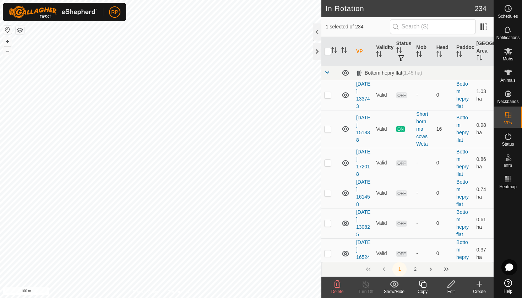
click at [450, 285] on icon at bounding box center [450, 283] width 7 height 7
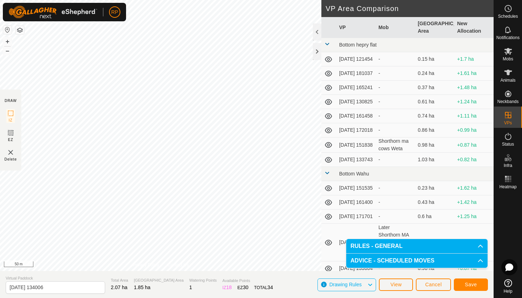
click at [462, 283] on button "Save" at bounding box center [470, 284] width 34 height 12
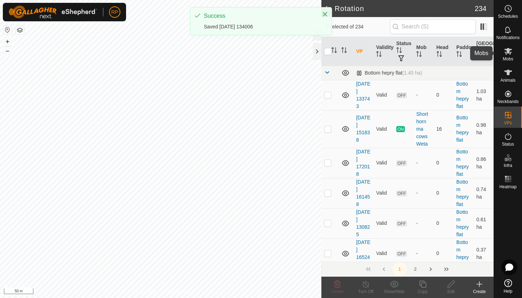
click at [509, 55] on icon at bounding box center [508, 51] width 9 height 9
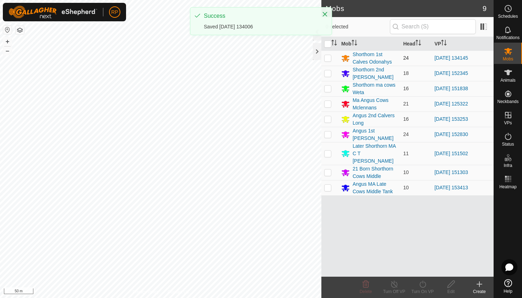
click at [329, 57] on p-checkbox at bounding box center [327, 58] width 7 height 6
checkbox input "true"
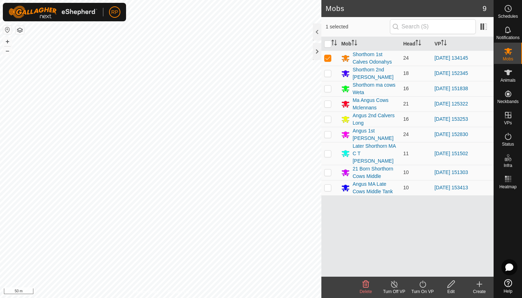
click at [420, 288] on icon at bounding box center [422, 284] width 9 height 9
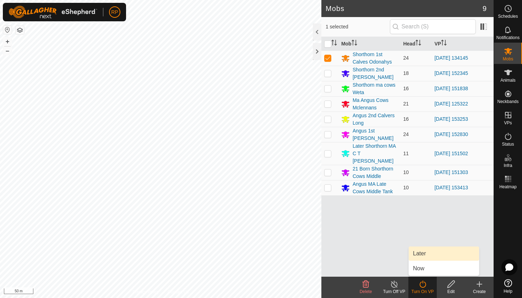
click at [427, 254] on link "Later" at bounding box center [443, 253] width 70 height 14
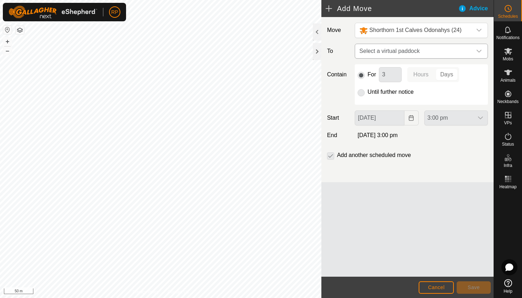
click at [392, 51] on span "Select a virtual paddock" at bounding box center [413, 51] width 115 height 14
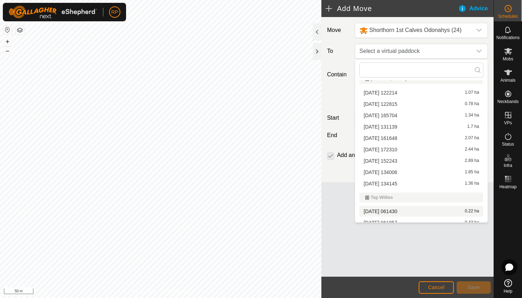
scroll to position [2302, 0]
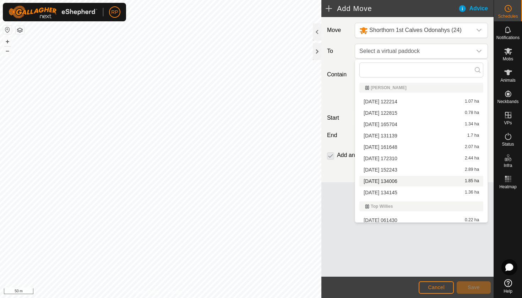
click at [393, 181] on li "2025-08-12 134006 1.85 ha" at bounding box center [421, 181] width 124 height 11
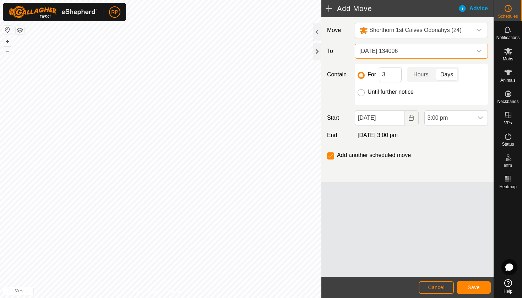
click at [362, 91] on input "Until further notice" at bounding box center [360, 92] width 7 height 7
radio input "true"
checkbox input "false"
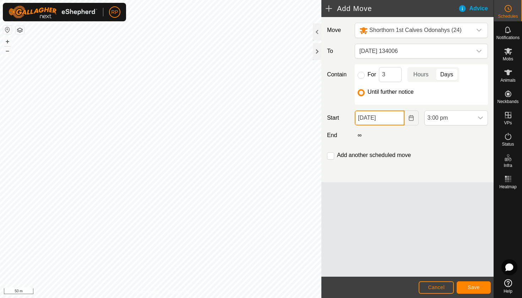
click at [397, 116] on input "[DATE]" at bounding box center [378, 117] width 49 height 15
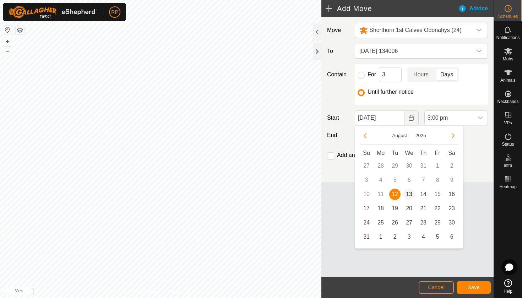
click at [409, 194] on span "13" at bounding box center [408, 193] width 11 height 11
type input "[DATE]"
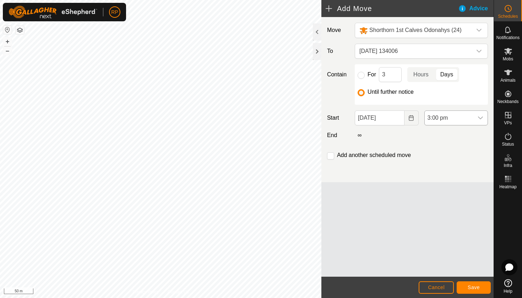
click at [455, 119] on span "3:00 pm" at bounding box center [448, 118] width 49 height 14
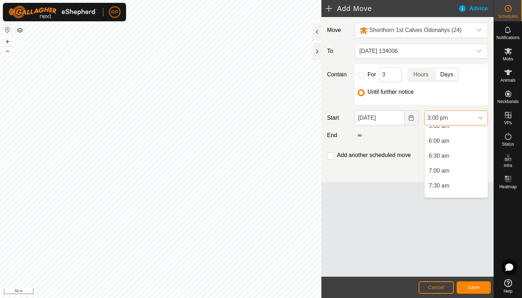
scroll to position [161, 0]
click at [441, 151] on li "6:00 am" at bounding box center [455, 151] width 63 height 14
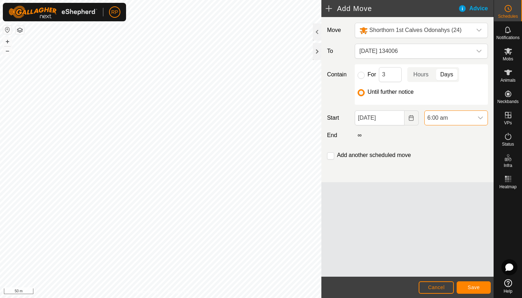
click at [475, 283] on button "Save" at bounding box center [473, 287] width 34 height 12
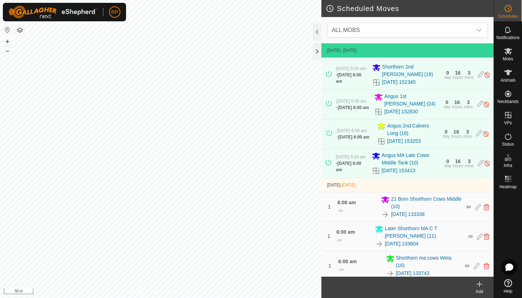
scroll to position [89, 0]
